Goal: Information Seeking & Learning: Compare options

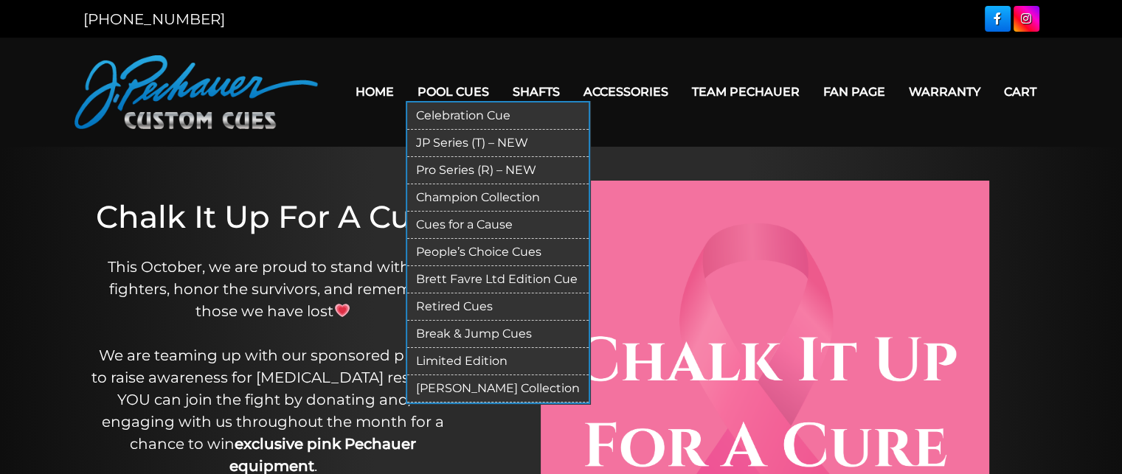
click at [472, 113] on link "Celebration Cue" at bounding box center [497, 116] width 181 height 27
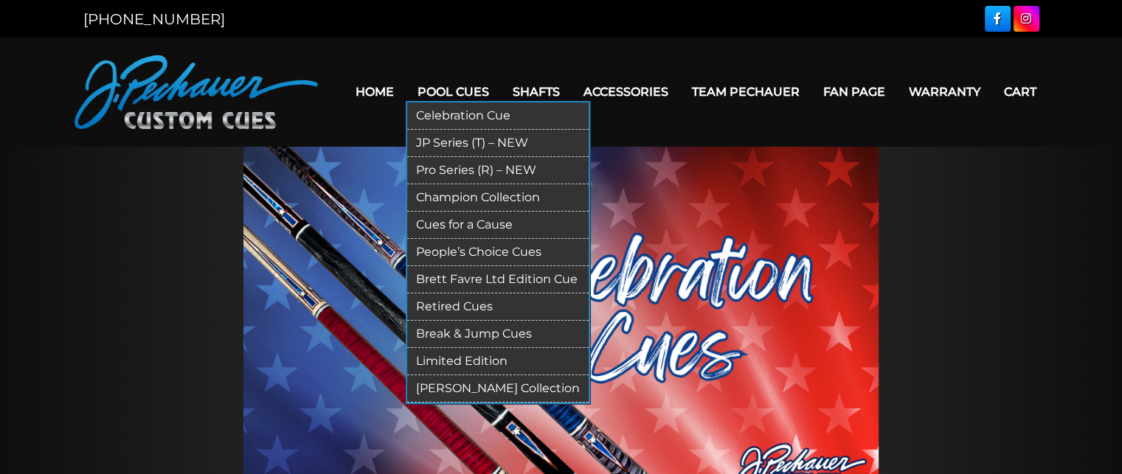
click at [453, 175] on link "Pro Series (R) – NEW" at bounding box center [497, 170] width 181 height 27
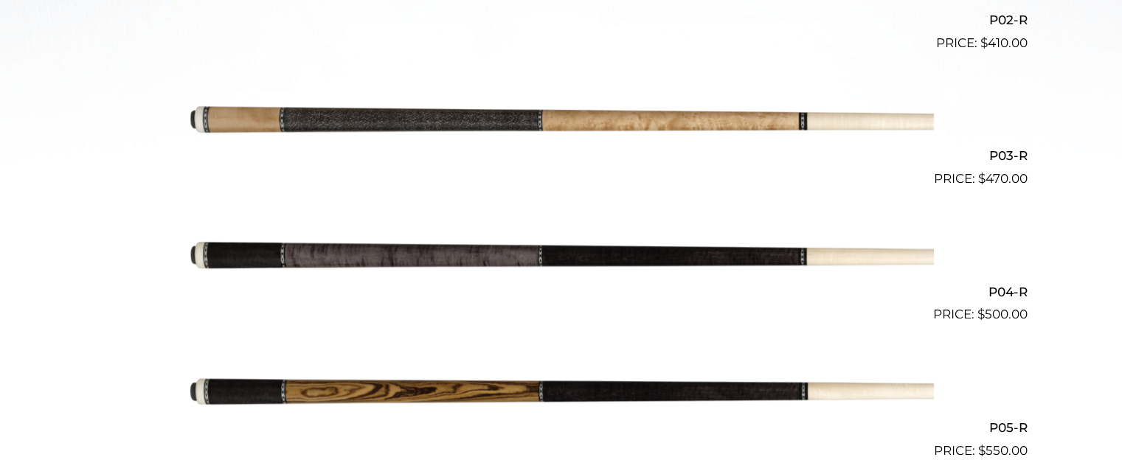
scroll to position [692, 0]
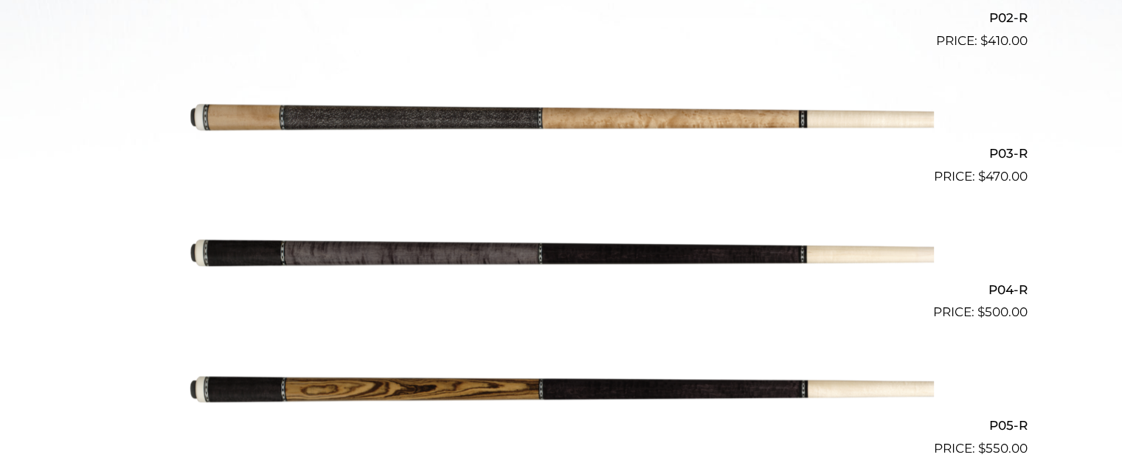
click at [504, 265] on img at bounding box center [561, 254] width 745 height 124
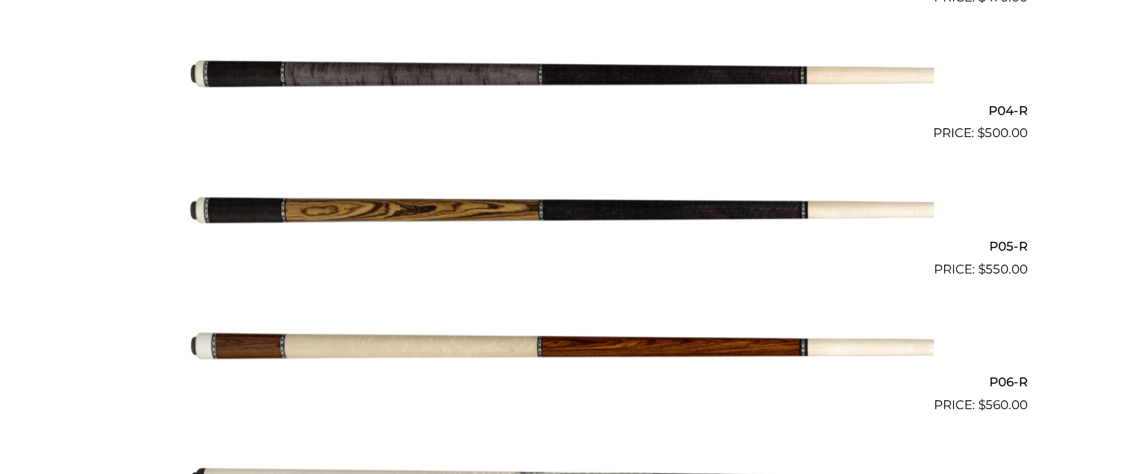
scroll to position [872, 0]
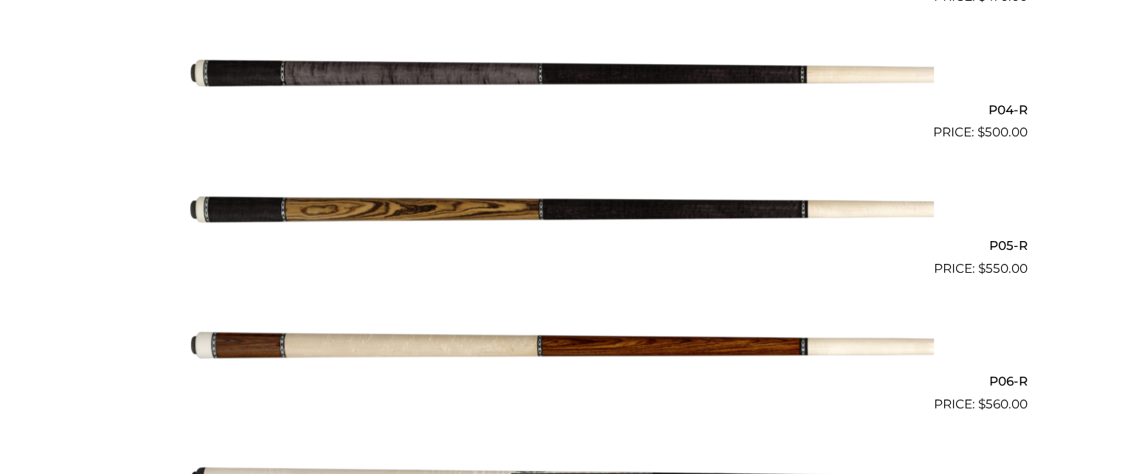
click at [513, 215] on img at bounding box center [561, 210] width 745 height 124
click at [378, 80] on img at bounding box center [561, 75] width 745 height 124
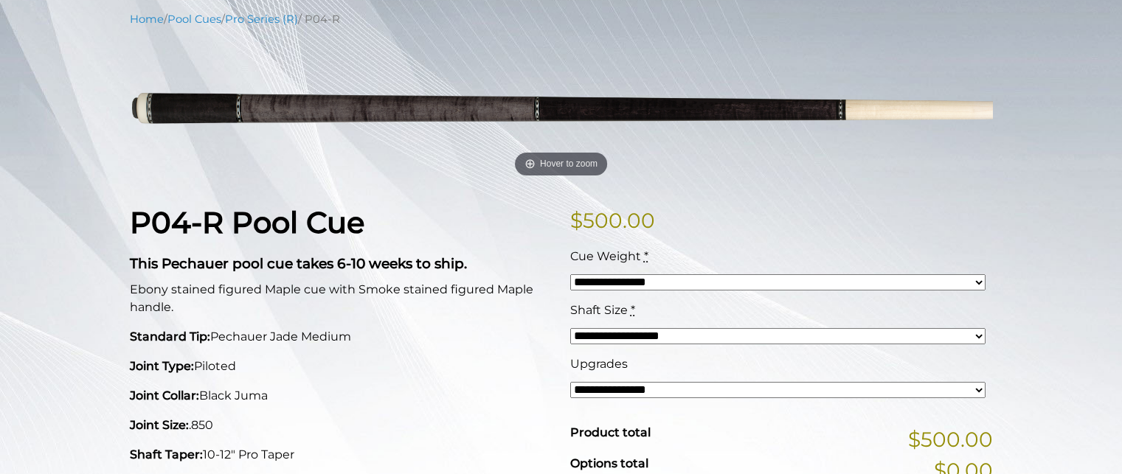
scroll to position [186, 0]
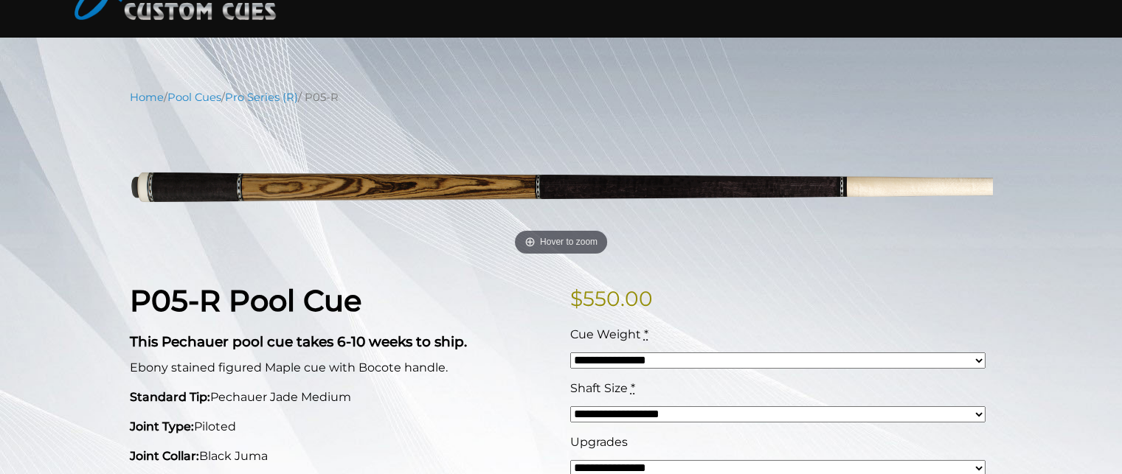
scroll to position [102, 0]
